Goal: Find specific page/section: Find specific page/section

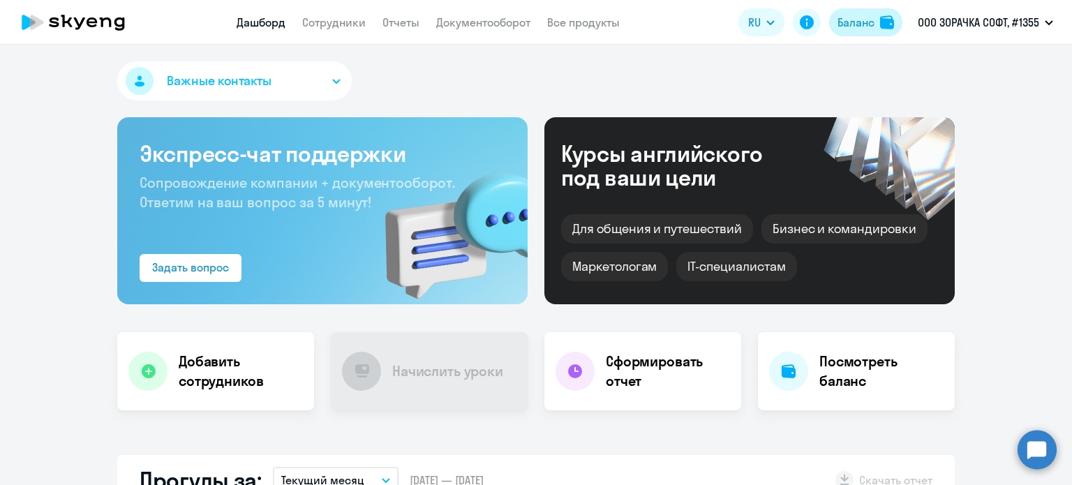
click at [852, 24] on div "Баланс" at bounding box center [855, 22] width 37 height 17
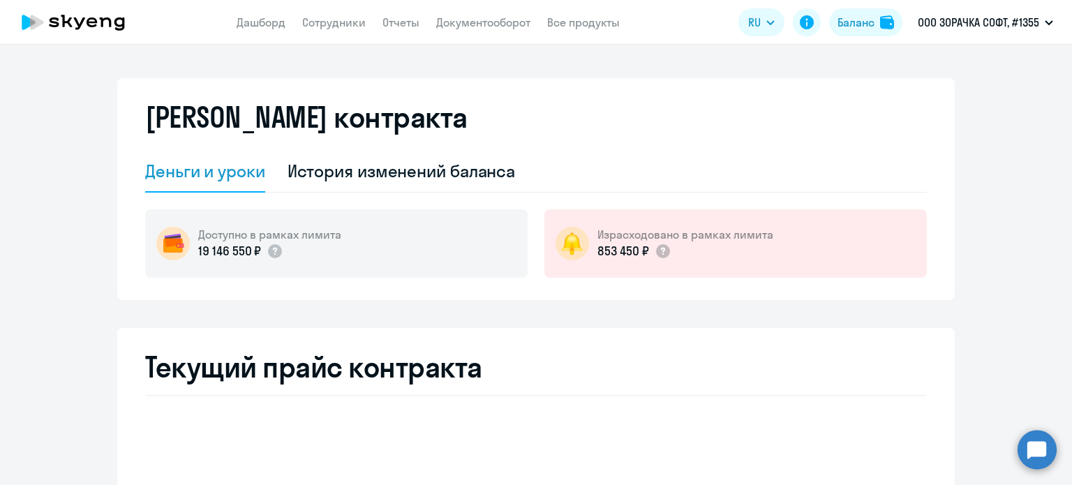
select select "english_adult_not_native_speaker"
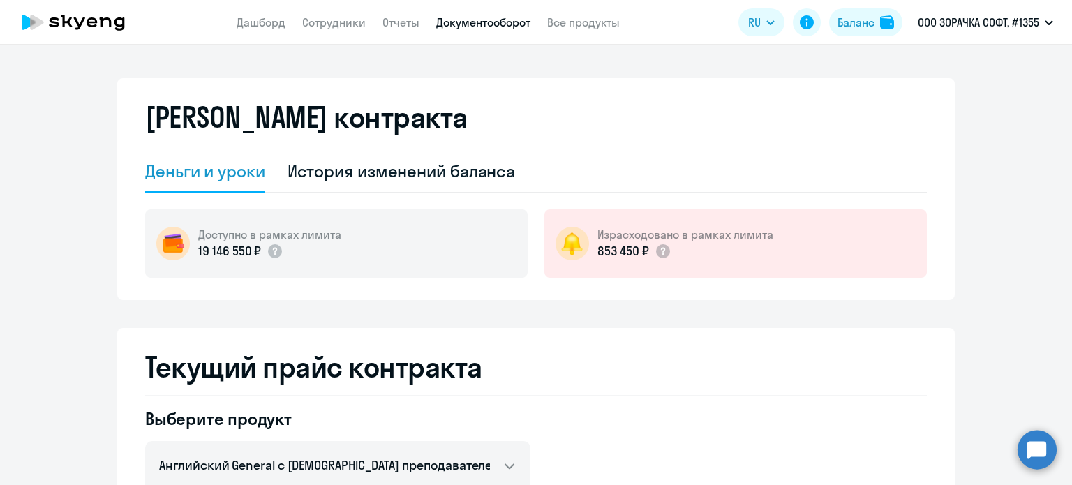
click at [444, 24] on link "Документооборот" at bounding box center [483, 22] width 94 height 14
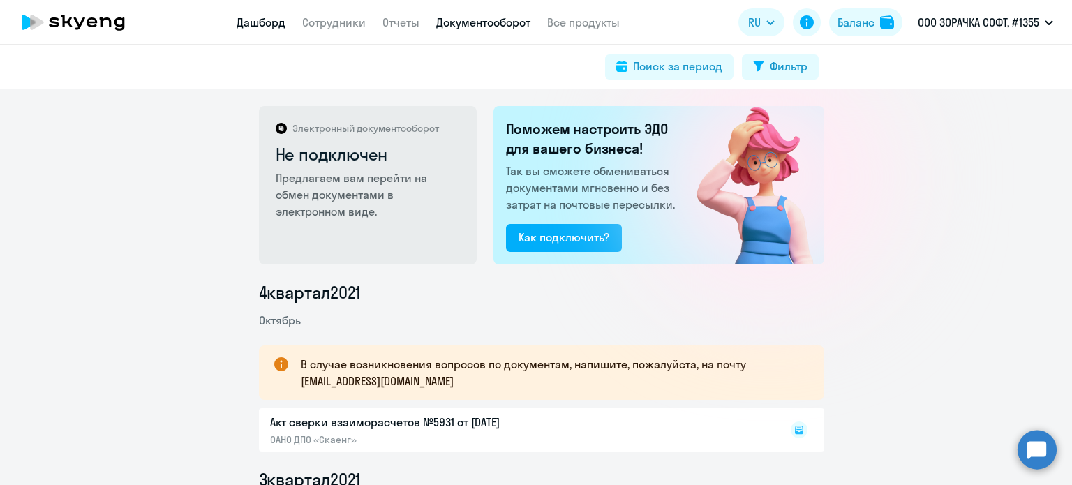
click at [269, 25] on link "Дашборд" at bounding box center [261, 22] width 49 height 14
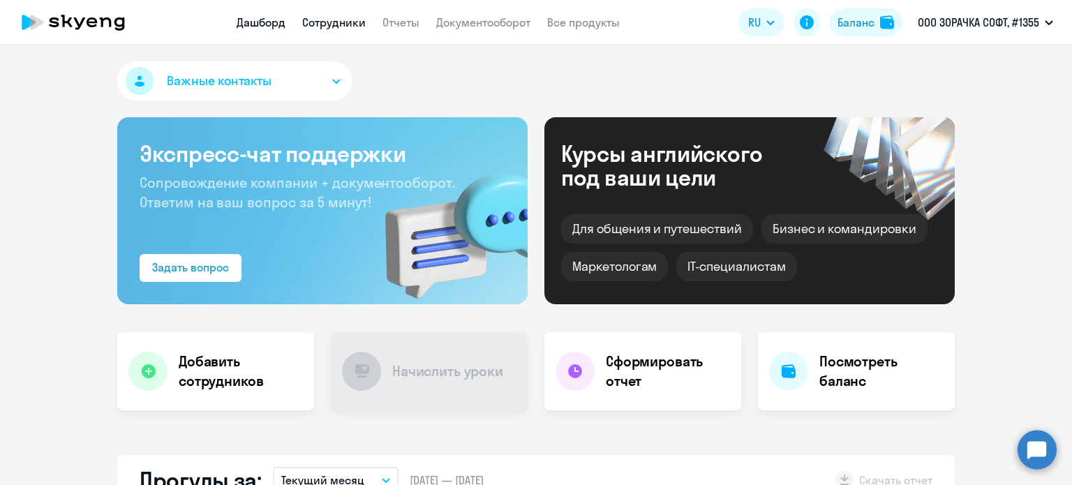
click at [343, 19] on link "Сотрудники" at bounding box center [333, 22] width 63 height 14
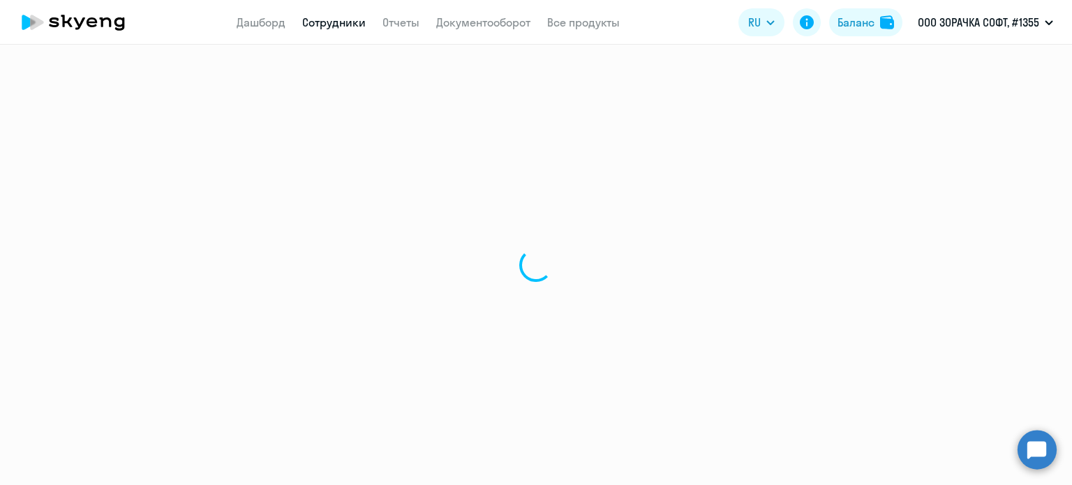
select select "30"
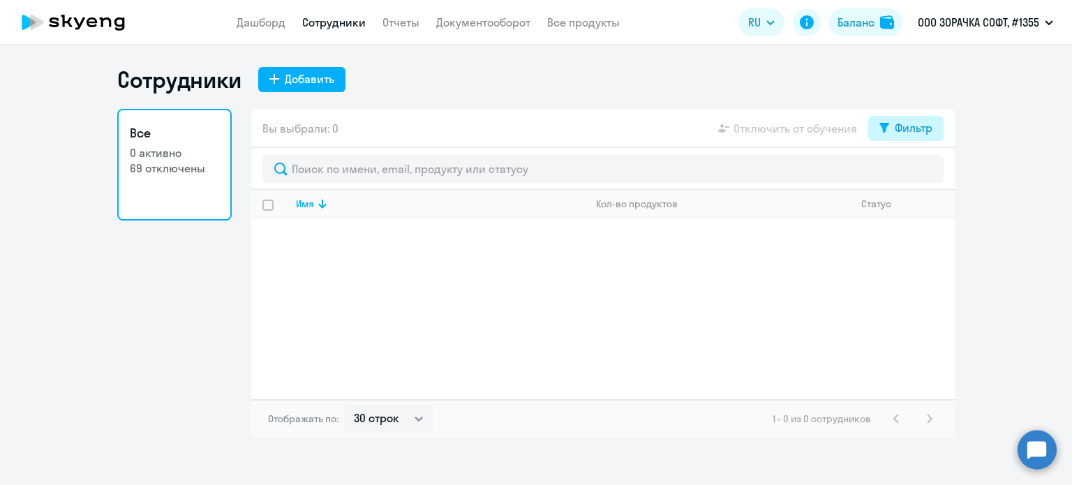
click at [906, 124] on div "Фильтр" at bounding box center [913, 127] width 38 height 17
click at [916, 178] on span at bounding box center [920, 174] width 24 height 14
click at [908, 174] on input "checkbox" at bounding box center [908, 173] width 1 height 1
checkbox input "true"
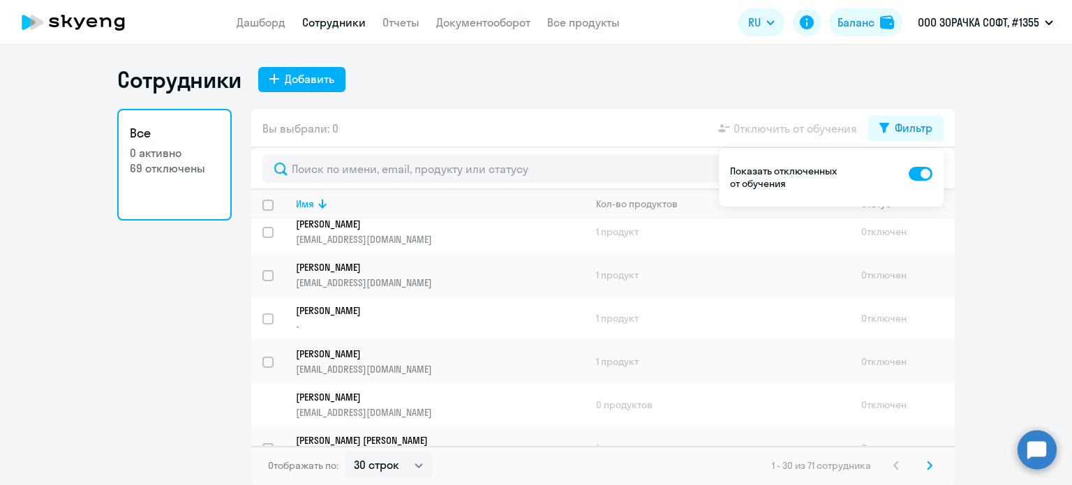
scroll to position [1086, 0]
